Goal: Task Accomplishment & Management: Use online tool/utility

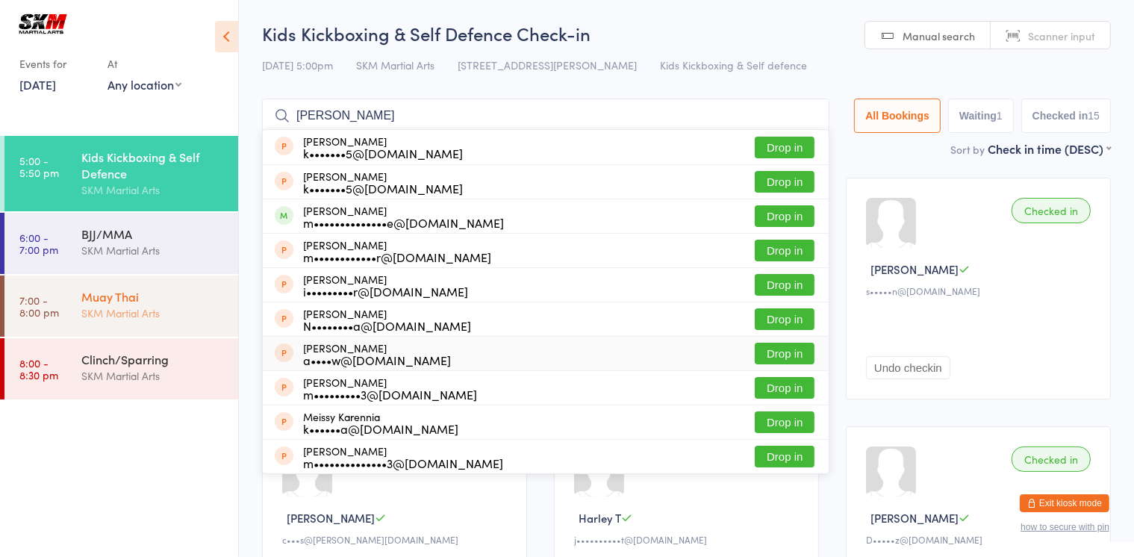
type input "[PERSON_NAME]"
click at [119, 300] on div "Muay Thai" at bounding box center [153, 296] width 144 height 16
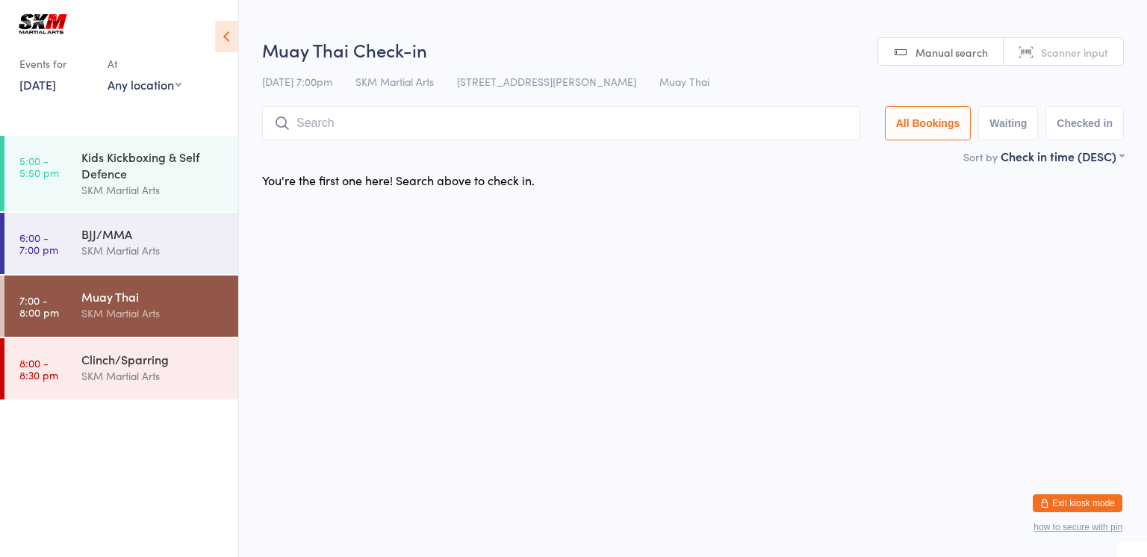
click at [119, 300] on div "Muay Thai" at bounding box center [153, 296] width 144 height 16
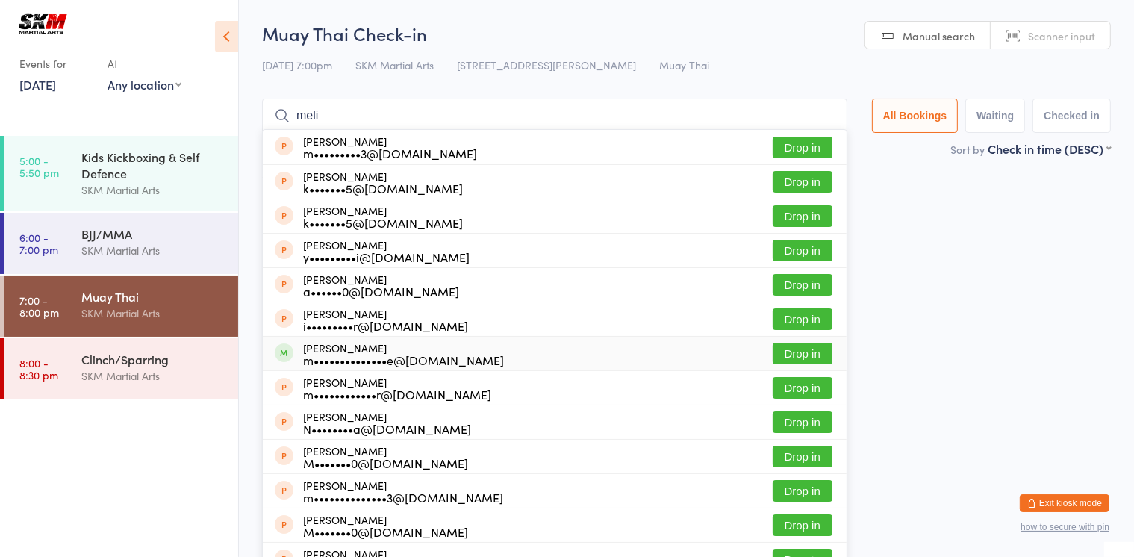
type input "meli"
click at [789, 351] on button "Drop in" at bounding box center [803, 354] width 60 height 22
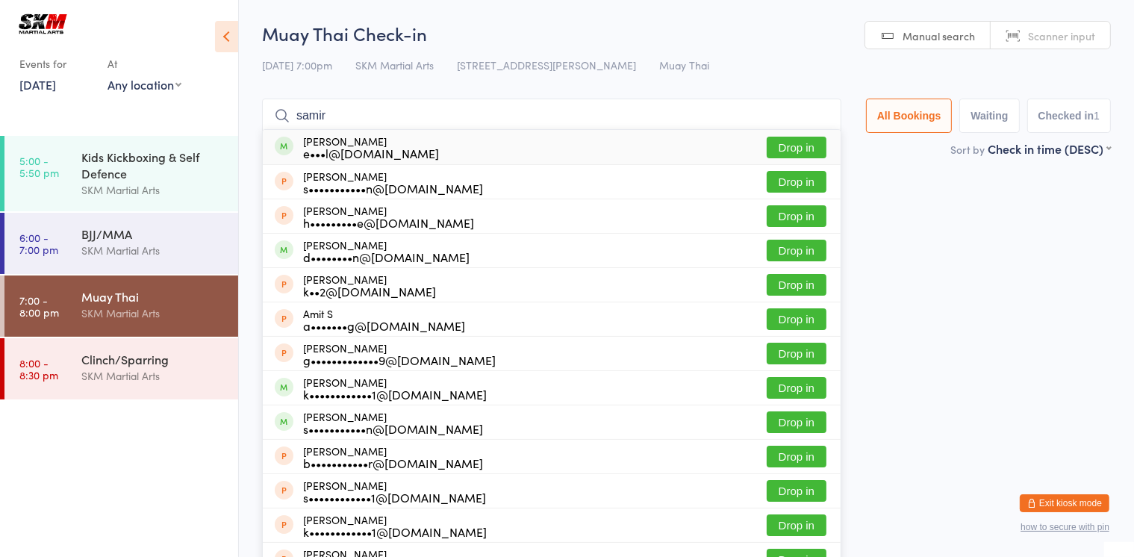
type input "samir"
click at [780, 150] on button "Drop in" at bounding box center [797, 148] width 60 height 22
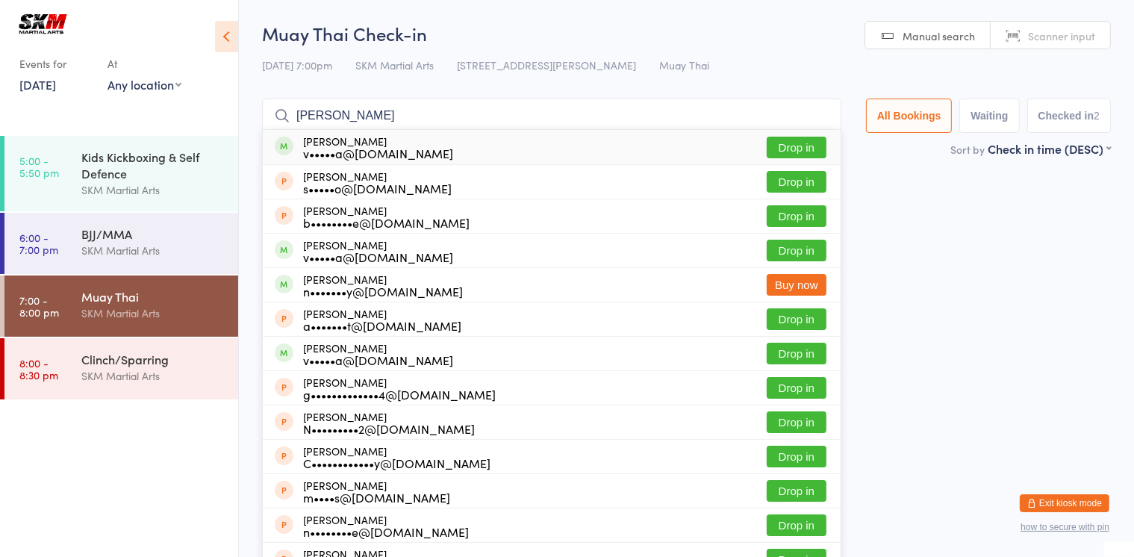
type input "[PERSON_NAME]"
click at [336, 154] on div "v•••••a@[DOMAIN_NAME]" at bounding box center [378, 153] width 150 height 12
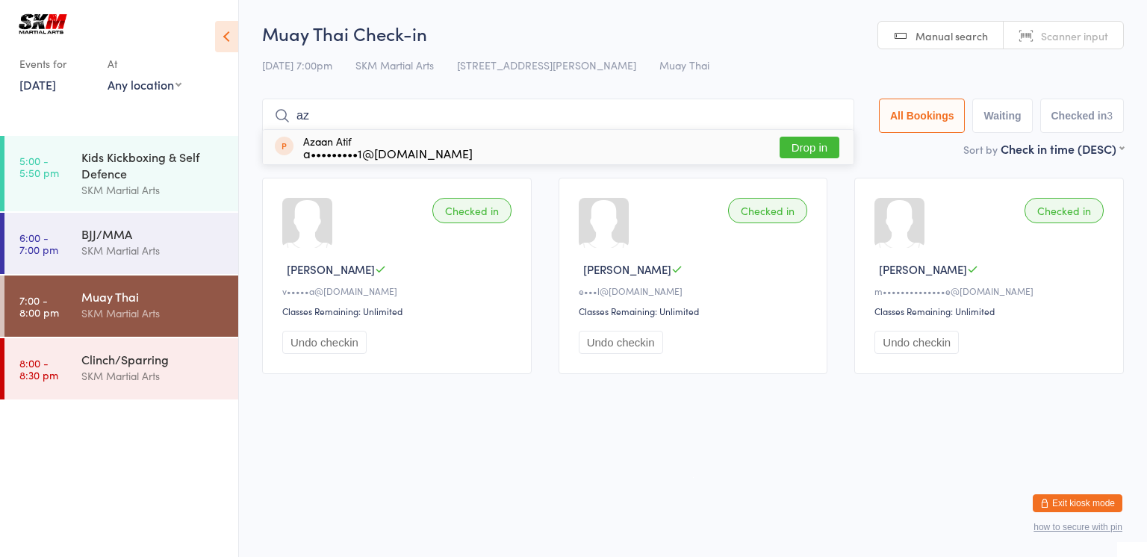
type input "a"
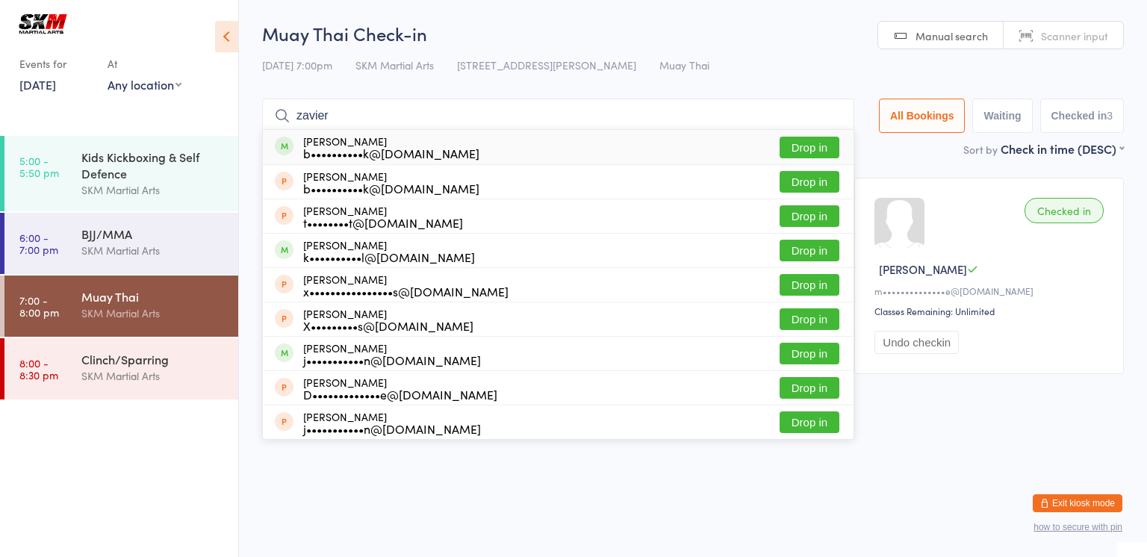
type input "zavier"
drag, startPoint x: 336, startPoint y: 154, endPoint x: 297, endPoint y: 149, distance: 39.2
click at [297, 149] on div "[PERSON_NAME] b••••••••••k@[DOMAIN_NAME]" at bounding box center [377, 147] width 205 height 24
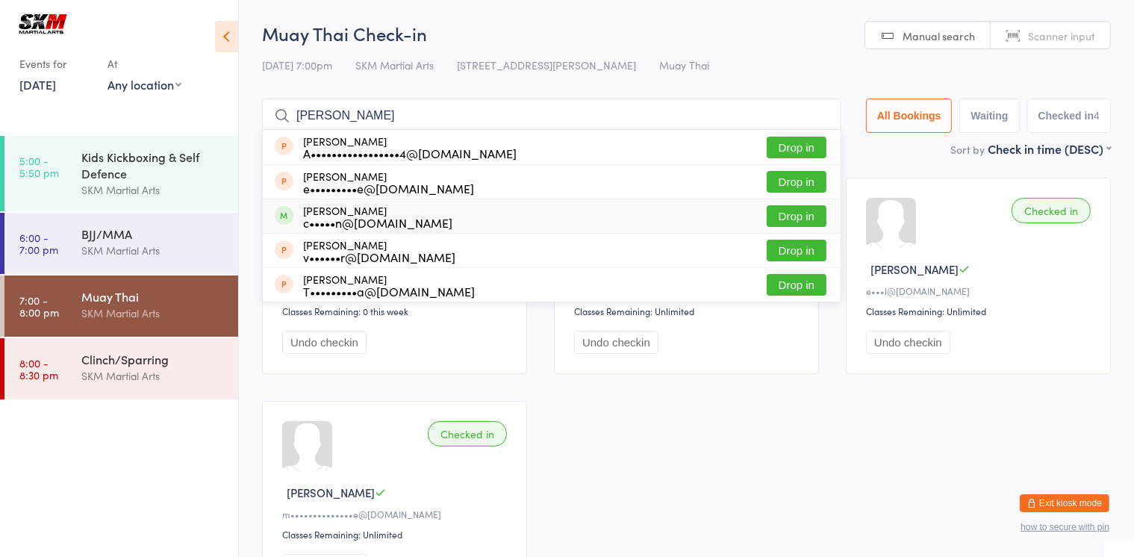
type input "[PERSON_NAME]"
click at [792, 217] on button "Drop in" at bounding box center [797, 216] width 60 height 22
